Goal: Information Seeking & Learning: Learn about a topic

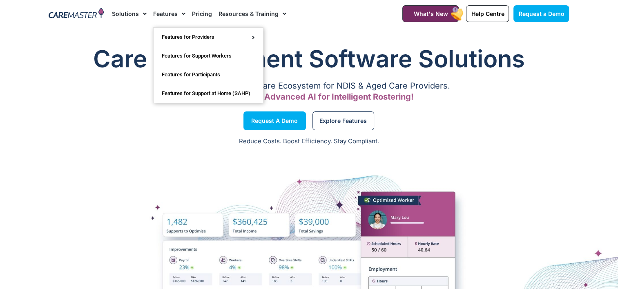
click at [174, 8] on link "Features" at bounding box center [169, 13] width 32 height 27
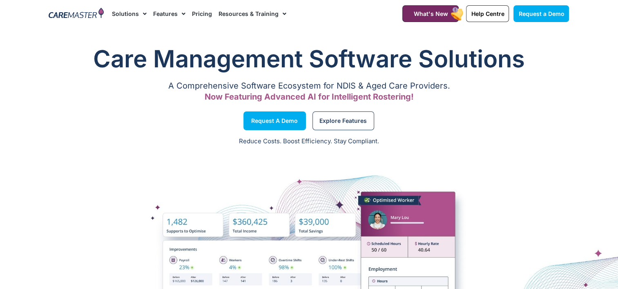
click at [172, 10] on link "Features" at bounding box center [169, 13] width 32 height 27
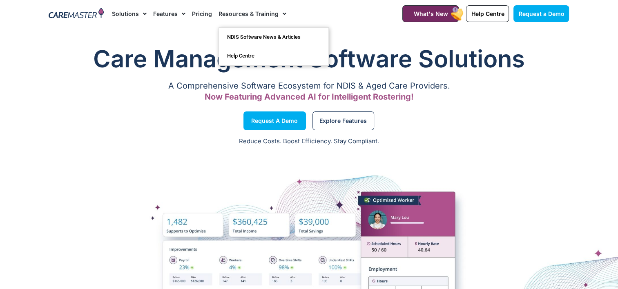
click at [240, 16] on link "Resources & Training" at bounding box center [253, 13] width 68 height 27
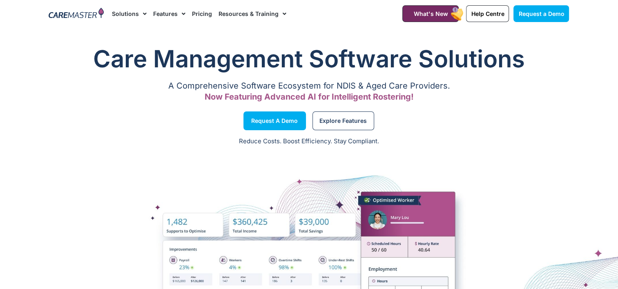
click at [173, 16] on link "Features" at bounding box center [169, 13] width 32 height 27
click at [173, 14] on link "Features" at bounding box center [169, 13] width 32 height 27
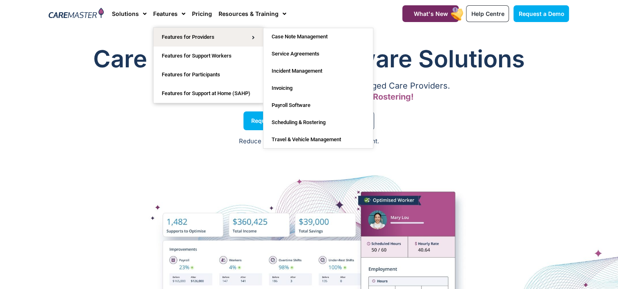
click at [432, 148] on div "Reduce Costs. Boost Efficiency. Stay Compliant." at bounding box center [309, 142] width 618 height 20
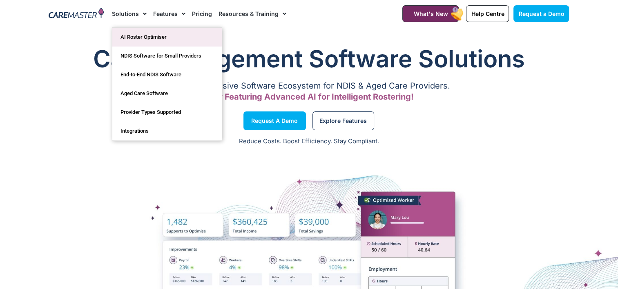
click at [144, 41] on link "AI Roster Optimiser" at bounding box center [166, 37] width 109 height 19
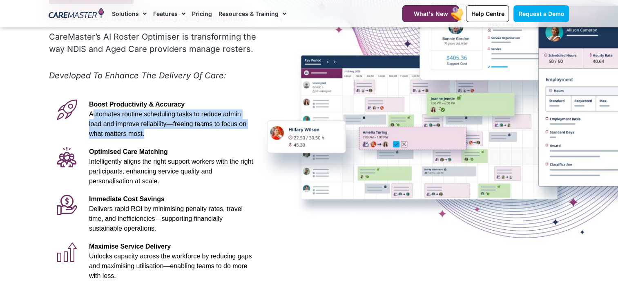
drag, startPoint x: 92, startPoint y: 114, endPoint x: 129, endPoint y: 139, distance: 44.3
click at [129, 139] on div "Boost Productivity & Accuracy Automates routine scheduling tasks to reduce admi…" at bounding box center [171, 119] width 172 height 47
drag, startPoint x: 129, startPoint y: 139, endPoint x: 119, endPoint y: 139, distance: 9.4
click at [119, 139] on div "Boost Productivity & Accuracy Automates routine scheduling tasks to reduce admi…" at bounding box center [171, 119] width 172 height 47
click at [113, 137] on p "Boost Productivity & Accuracy Automates routine scheduling tasks to reduce admi…" at bounding box center [171, 119] width 164 height 39
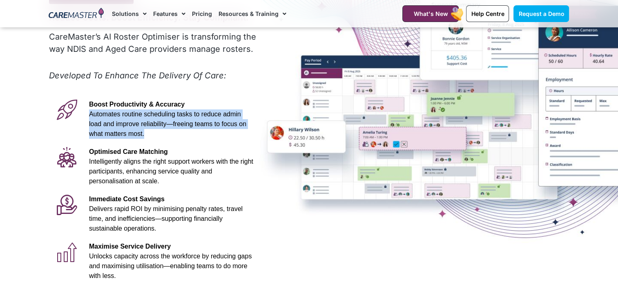
drag, startPoint x: 108, startPoint y: 138, endPoint x: 89, endPoint y: 116, distance: 29.0
click at [89, 116] on p "Boost Productivity & Accuracy Automates routine scheduling tasks to reduce admi…" at bounding box center [171, 119] width 164 height 39
drag, startPoint x: 89, startPoint y: 116, endPoint x: 121, endPoint y: 141, distance: 40.2
click at [121, 141] on div "Boost Productivity & Accuracy Automates routine scheduling tasks to reduce admi…" at bounding box center [171, 119] width 172 height 47
